Goal: Information Seeking & Learning: Check status

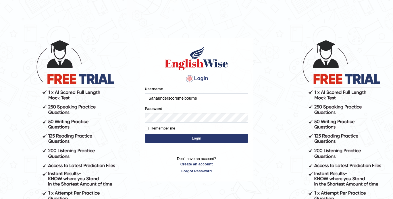
type input "Sanaunderscoremelbourne"
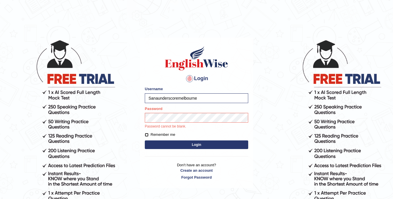
click at [147, 133] on input "Remember me" at bounding box center [147, 135] width 4 height 4
checkbox input "true"
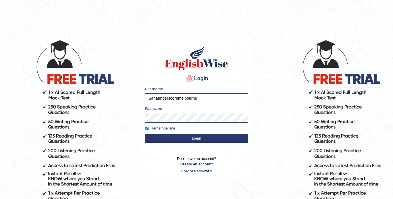
click at [155, 139] on button "Login" at bounding box center [197, 138] width 104 height 9
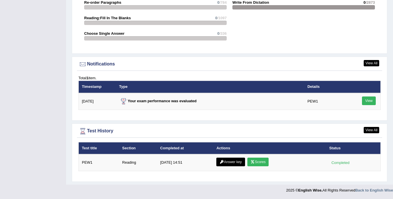
scroll to position [681, 0]
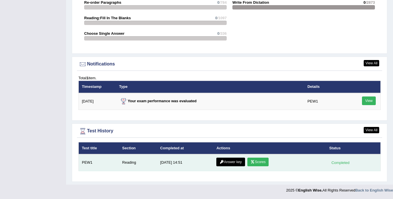
click at [236, 163] on link "Answer key" at bounding box center [231, 162] width 28 height 9
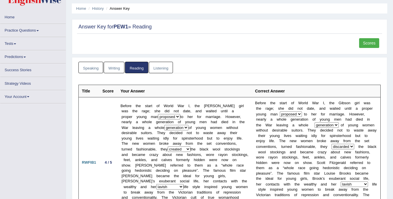
scroll to position [18, 0]
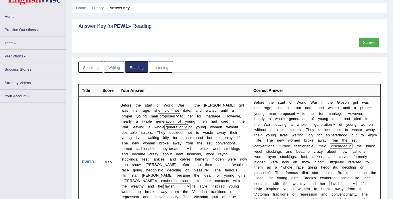
click at [367, 43] on link "Scores" at bounding box center [369, 43] width 20 height 10
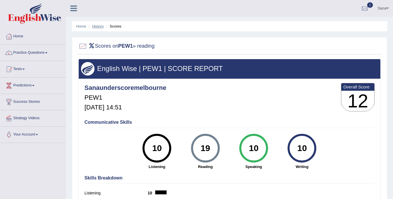
click at [99, 27] on link "History" at bounding box center [98, 26] width 12 height 4
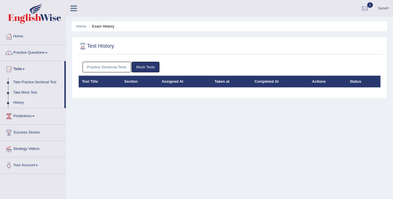
click at [116, 68] on link "Practice Sectional Tests" at bounding box center [107, 67] width 49 height 11
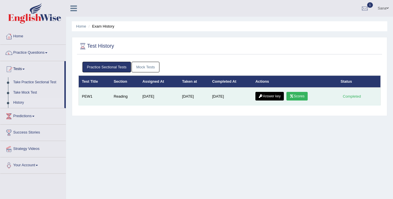
click at [272, 98] on link "Answer key" at bounding box center [270, 96] width 28 height 9
